Goal: Find specific page/section: Find specific page/section

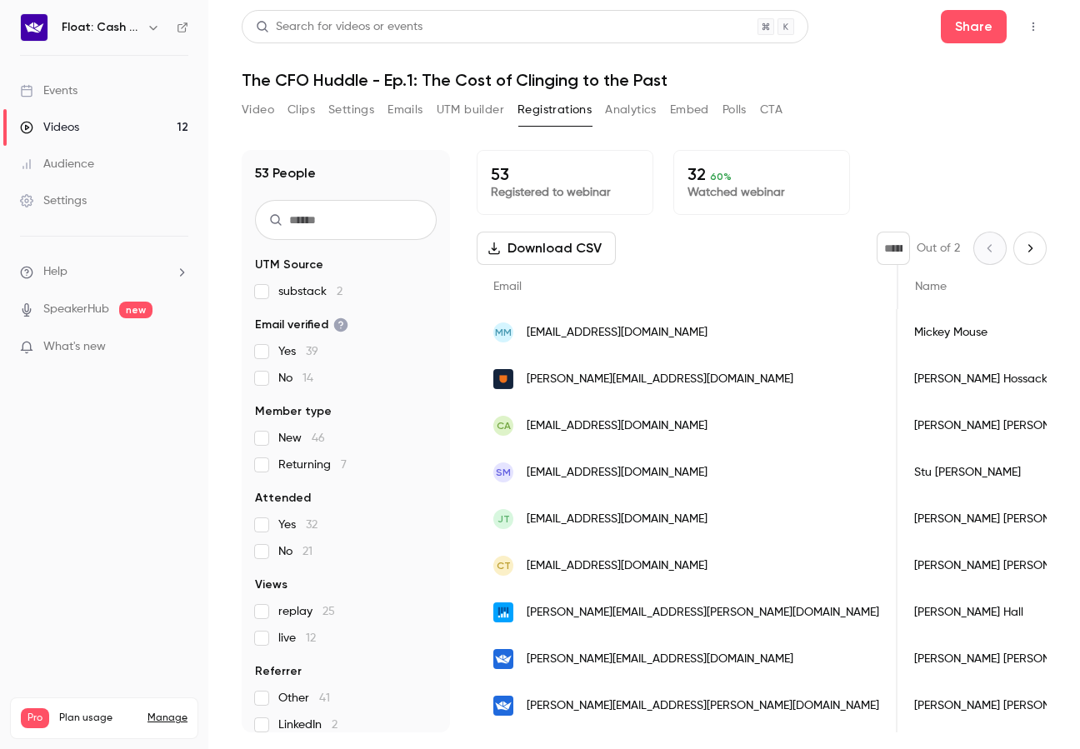
scroll to position [0, 469]
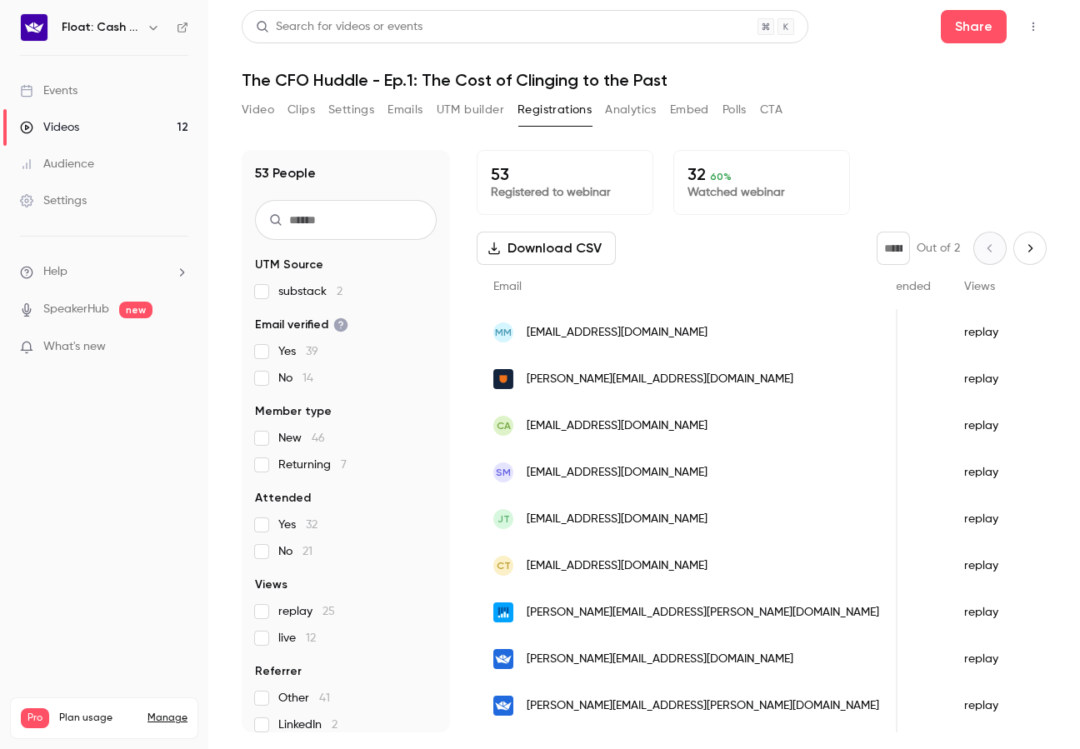
click at [113, 128] on link "Videos 12" at bounding box center [104, 127] width 208 height 37
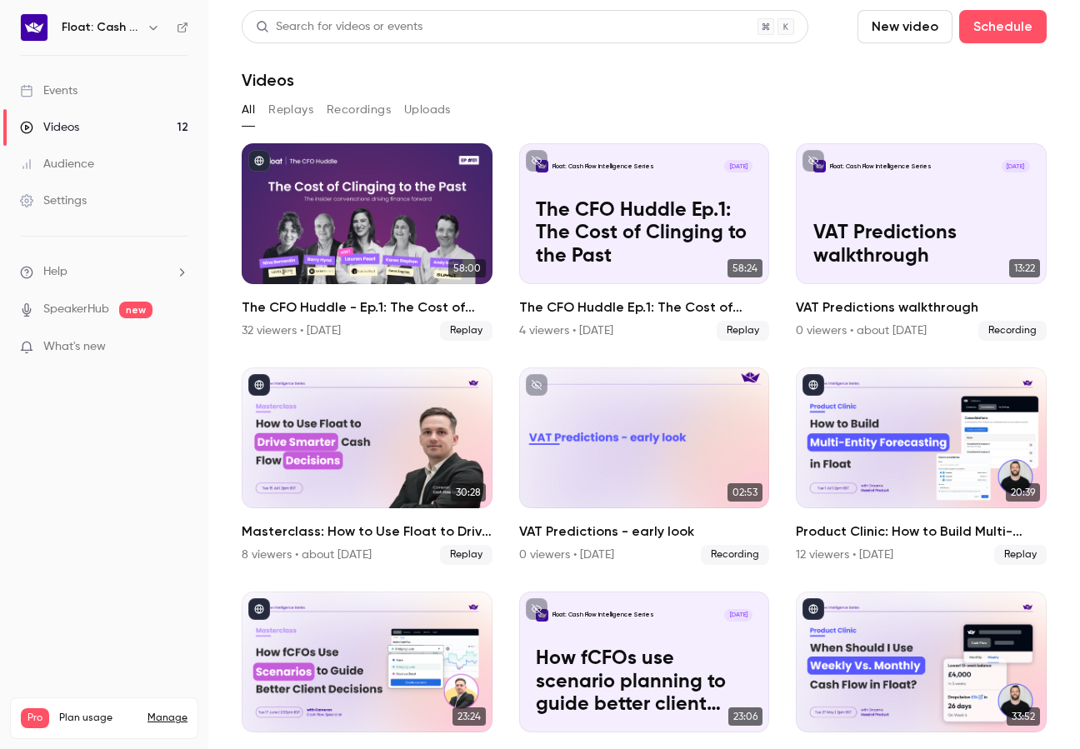
click at [59, 158] on div "Audience" at bounding box center [57, 164] width 74 height 17
